Goal: Book appointment/travel/reservation

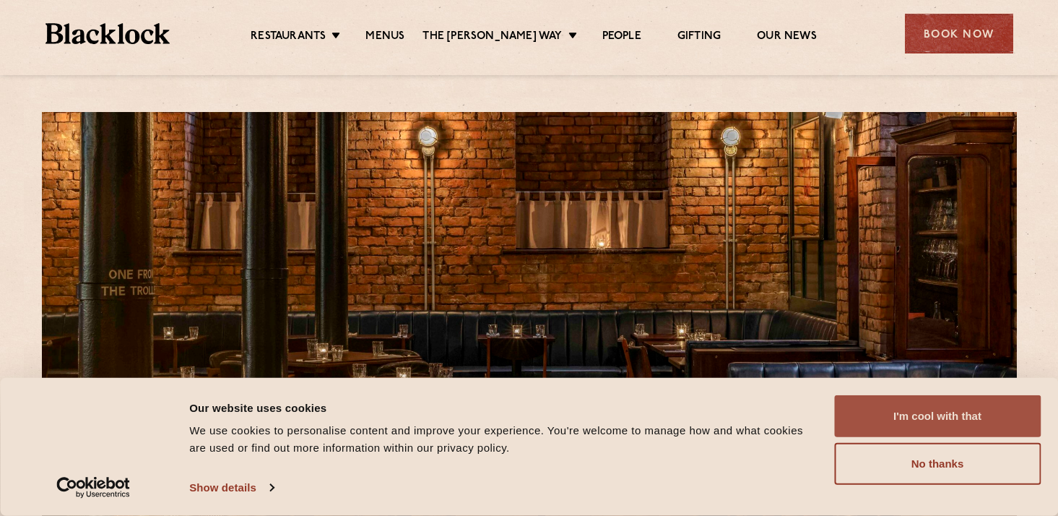
click at [894, 412] on button "I'm cool with that" at bounding box center [937, 416] width 207 height 42
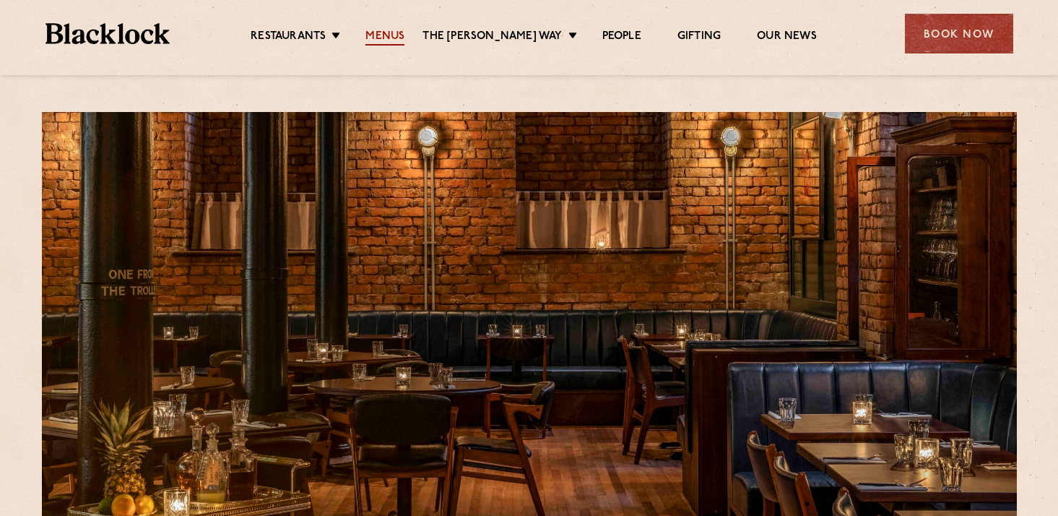
click at [400, 38] on link "Menus" at bounding box center [384, 38] width 39 height 16
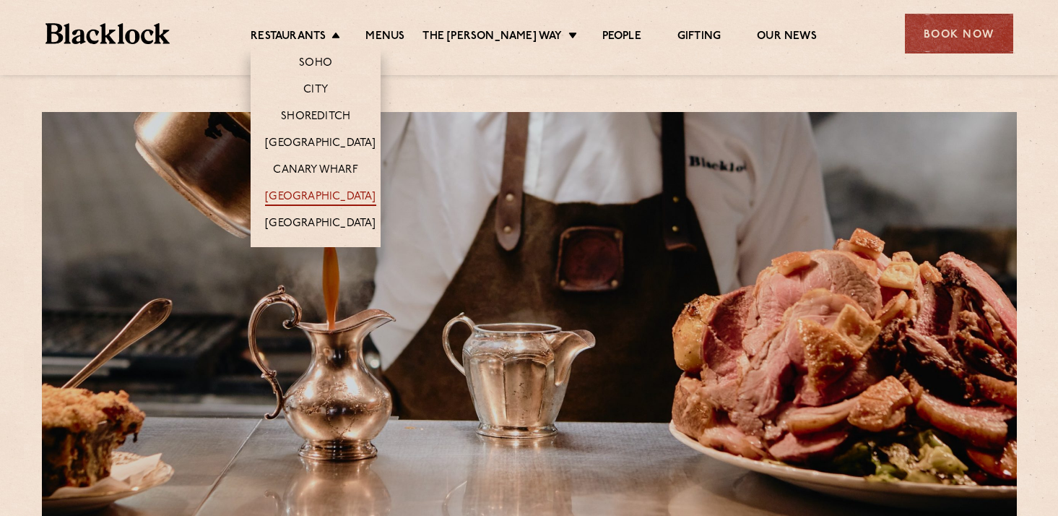
scroll to position [6, 0]
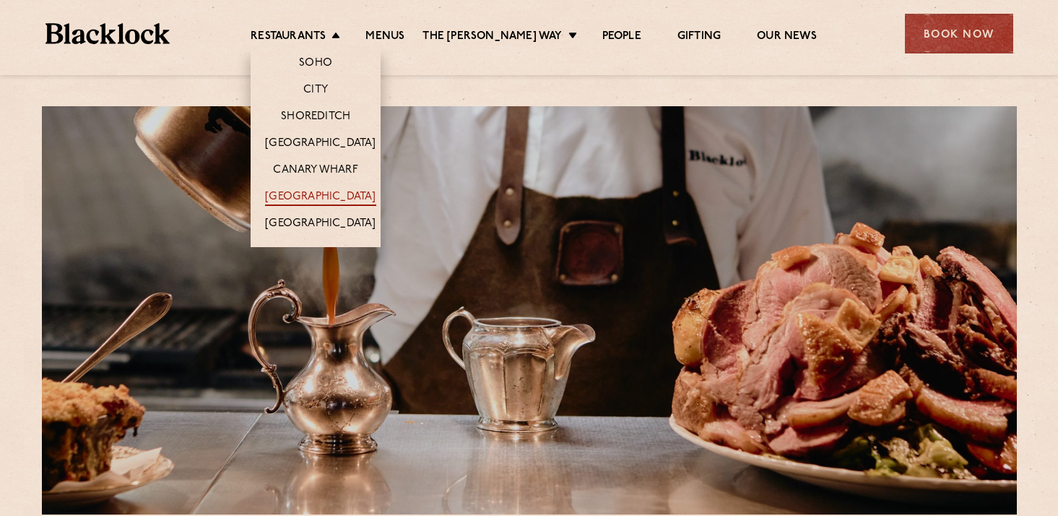
click at [338, 201] on link "[GEOGRAPHIC_DATA]" at bounding box center [320, 198] width 110 height 16
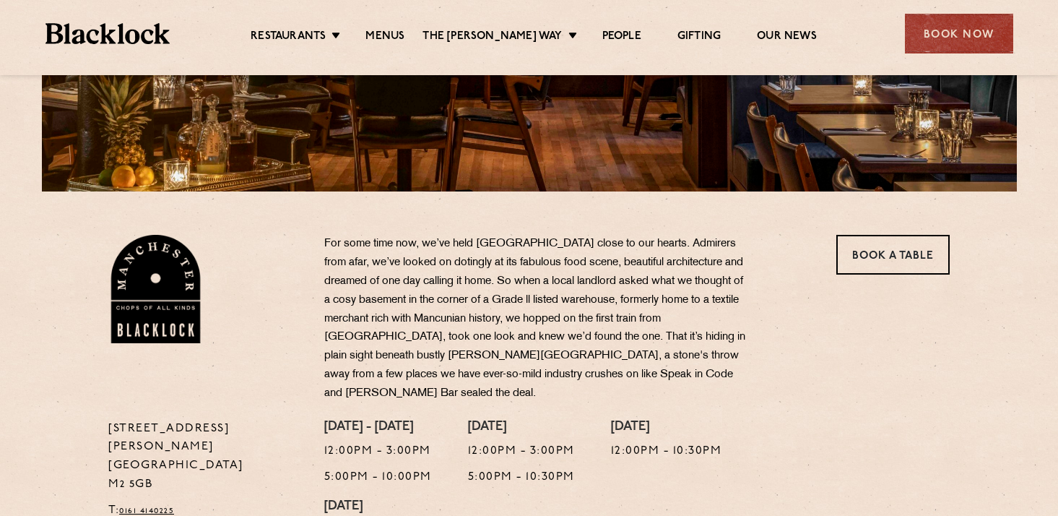
scroll to position [296, 0]
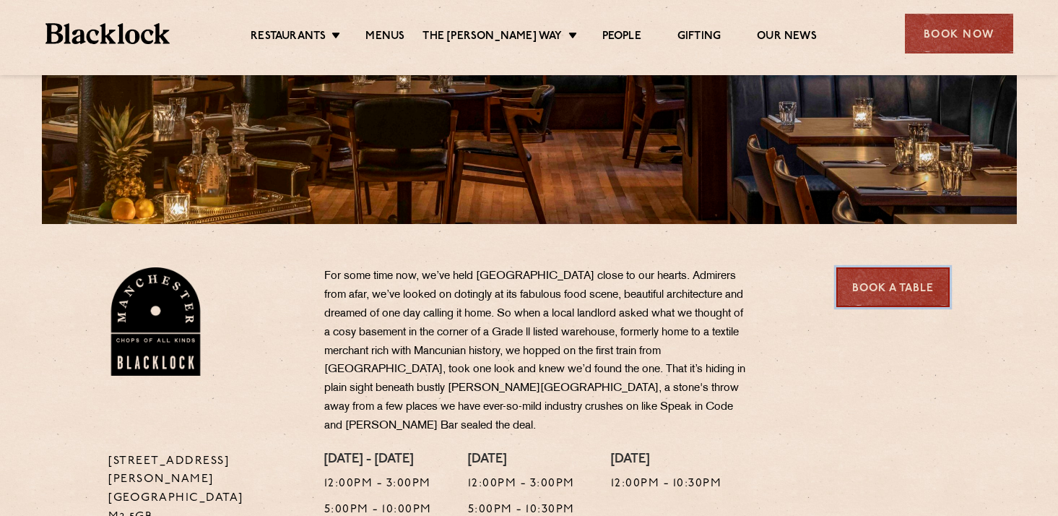
click at [887, 288] on link "Book a Table" at bounding box center [892, 287] width 113 height 40
